Goal: Communication & Community: Answer question/provide support

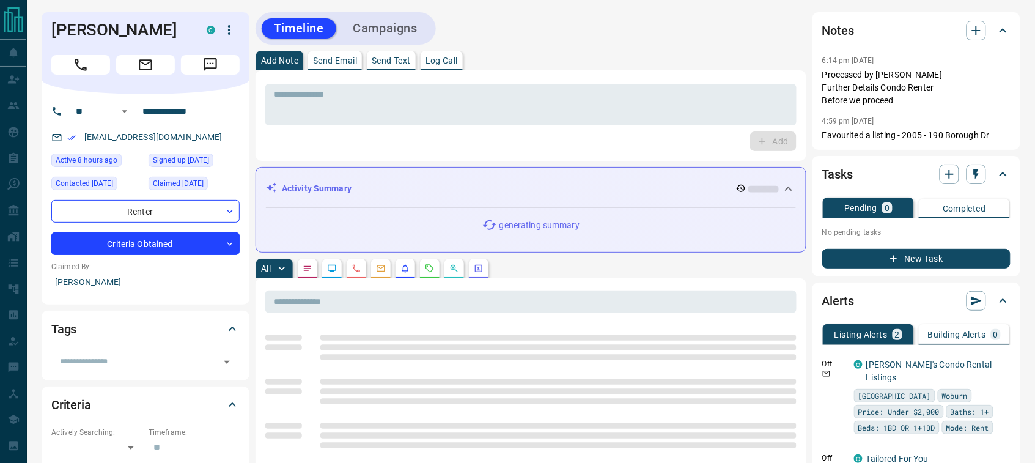
click at [348, 68] on button "Send Email" at bounding box center [335, 61] width 54 height 20
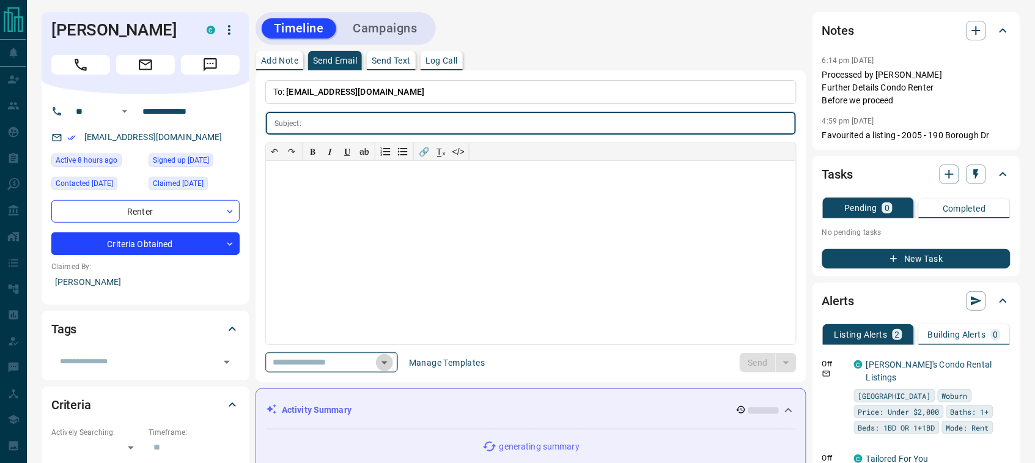
click at [392, 361] on icon "Open" at bounding box center [384, 362] width 15 height 15
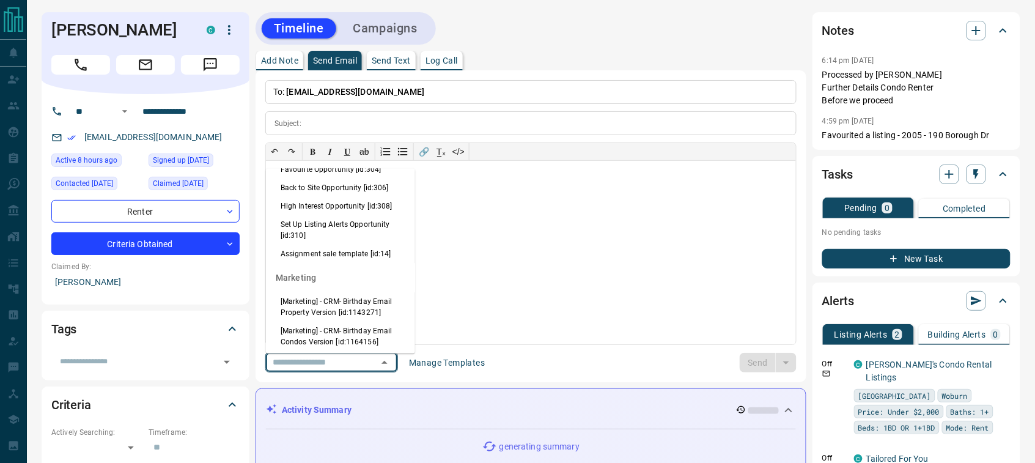
scroll to position [1260, 0]
click at [315, 196] on li "Back to Site Opportunity [id:306]" at bounding box center [340, 187] width 149 height 18
type input "**********"
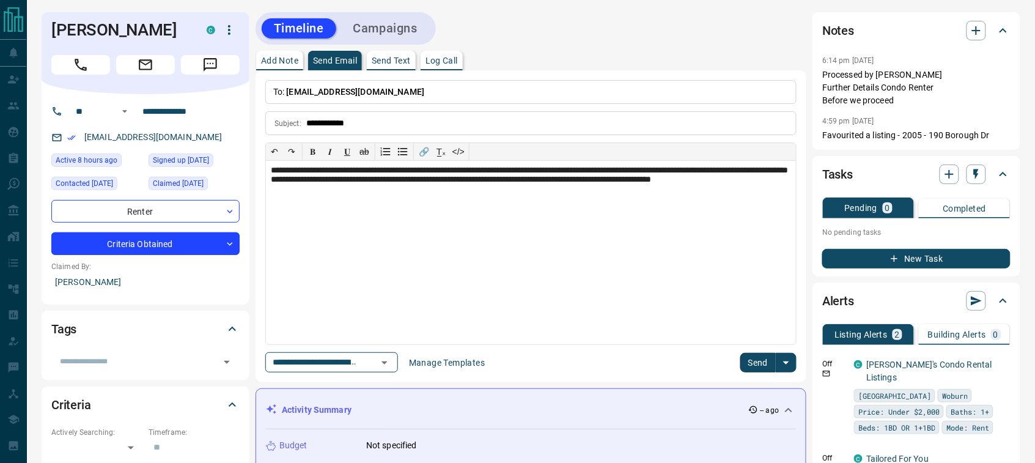
click at [752, 361] on button "Send" at bounding box center [758, 363] width 36 height 20
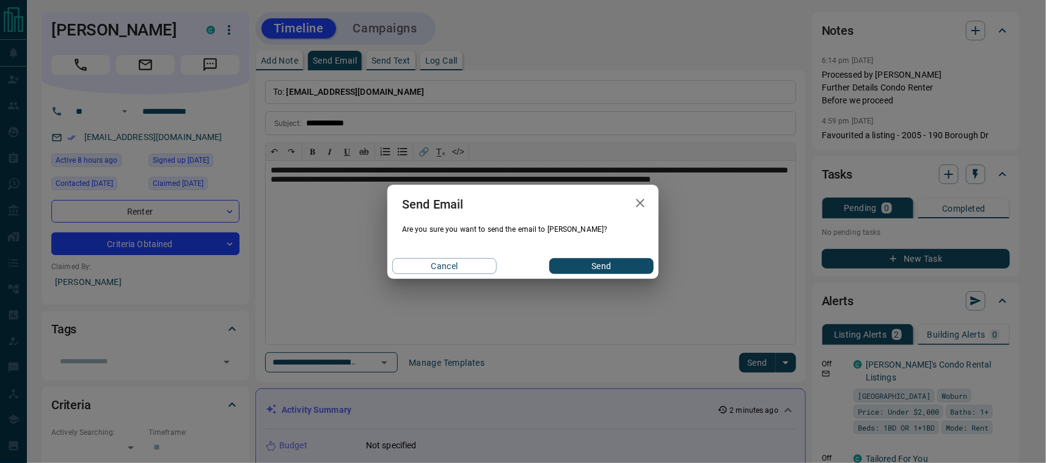
click at [608, 263] on button "Send" at bounding box center [601, 266] width 105 height 16
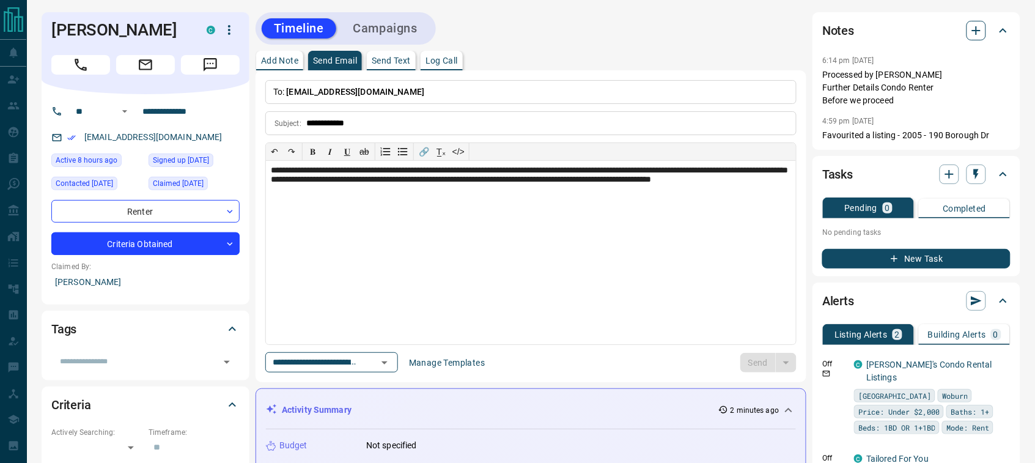
click at [972, 31] on icon "button" at bounding box center [976, 30] width 15 height 15
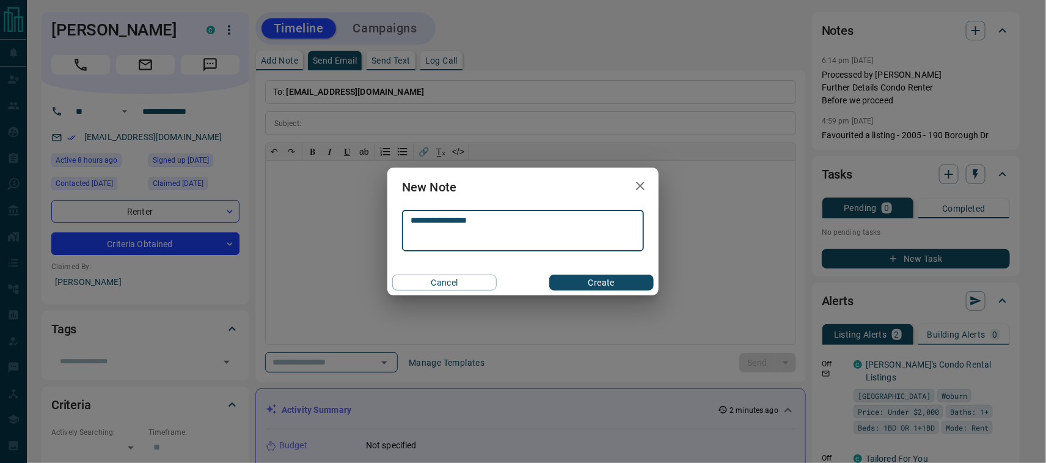
type textarea "**********"
drag, startPoint x: 634, startPoint y: 287, endPoint x: 619, endPoint y: 272, distance: 21.2
click at [633, 287] on button "Create" at bounding box center [601, 282] width 105 height 16
